Goal: Check status

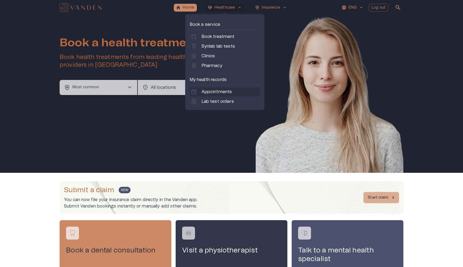
click at [219, 90] on p "Appointments" at bounding box center [217, 91] width 31 height 6
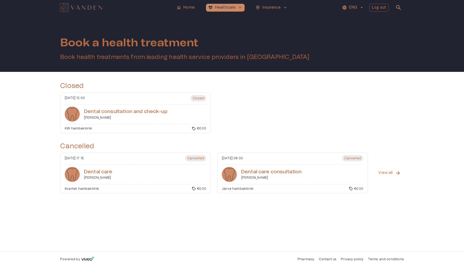
click at [176, 117] on div "Den­tal con­sul­ta­tion and check-up [PERSON_NAME]" at bounding box center [136, 113] width 142 height 15
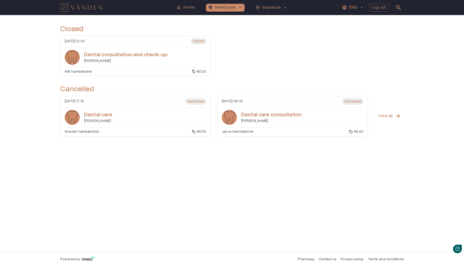
click at [167, 60] on p "[PERSON_NAME]" at bounding box center [126, 61] width 84 height 5
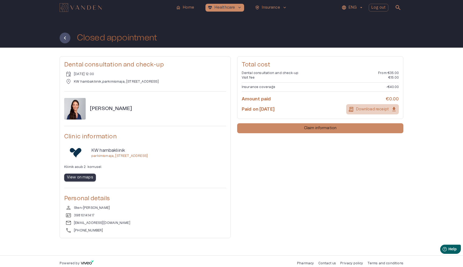
click at [393, 109] on icon "button" at bounding box center [394, 109] width 6 height 6
click at [381, 109] on p "Download receipt" at bounding box center [372, 109] width 33 height 6
click at [360, 33] on div "Closed appointment" at bounding box center [232, 38] width 344 height 11
click at [346, 40] on div "Closed appointment" at bounding box center [232, 38] width 344 height 11
click at [443, 72] on div "Dental consultation and check-up event [DATE] 12:00 location_on KW hambakliinik…" at bounding box center [231, 151] width 463 height 207
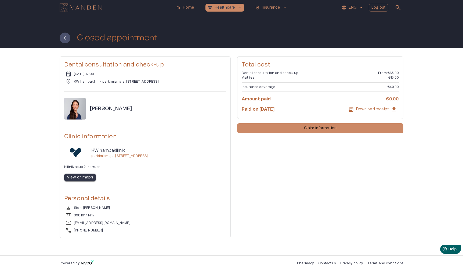
click at [433, 53] on div "Dental consultation and check-up event [DATE] 12:00 location_on KW hambakliinik…" at bounding box center [231, 151] width 463 height 207
